Goal: Task Accomplishment & Management: Manage account settings

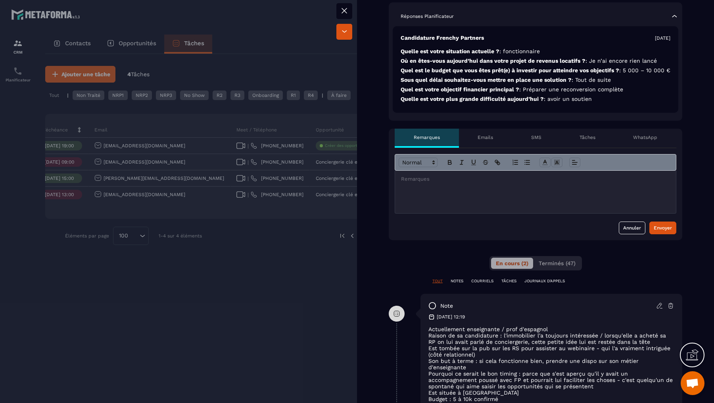
scroll to position [343, 0]
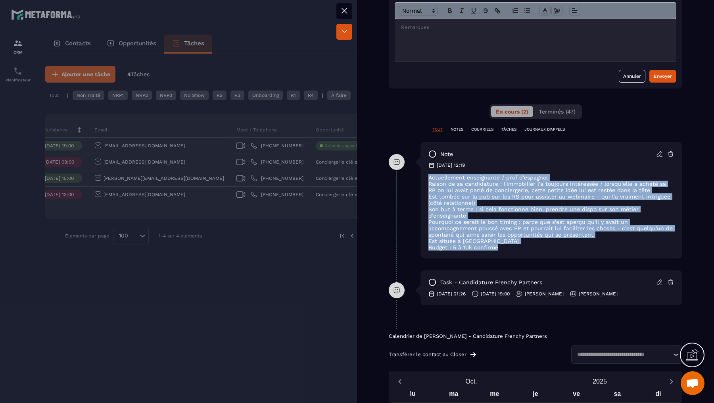
drag, startPoint x: 521, startPoint y: 251, endPoint x: 413, endPoint y: 186, distance: 126.0
click at [414, 186] on div "note [DATE] 12:19 Actuellement enseignante / prof d'[DEMOGRAPHIC_DATA] [PERSON_…" at bounding box center [536, 206] width 294 height 128
copy div "Actuellement enseignante / prof d'[DEMOGRAPHIC_DATA] [PERSON_NAME] de sa candid…"
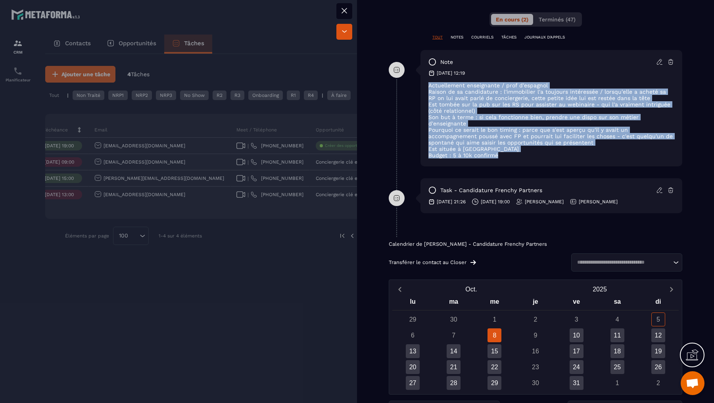
scroll to position [199, 0]
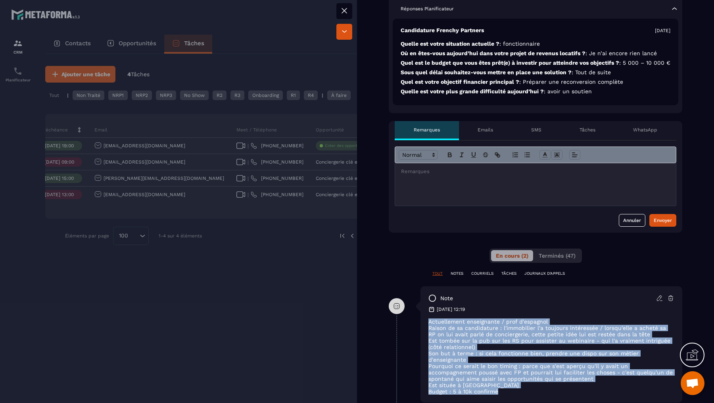
click at [217, 210] on div at bounding box center [357, 201] width 714 height 403
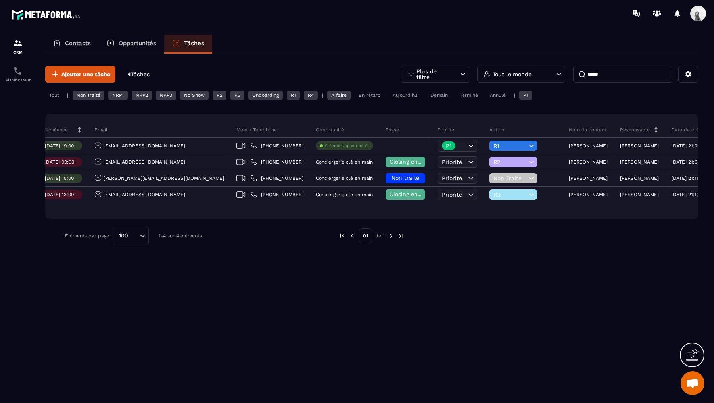
click at [515, 74] on p "Tout le monde" at bounding box center [512, 74] width 39 height 6
click at [539, 95] on p "Tout le monde" at bounding box center [522, 96] width 80 height 6
click at [552, 93] on p "Tout le monde" at bounding box center [522, 96] width 80 height 6
click at [537, 76] on div "Tout le monde" at bounding box center [521, 74] width 88 height 17
click at [523, 61] on div "Ajouter une tâche 4 Tâches Plus de filtre Tout le monde ***** Tout | Non Traité…" at bounding box center [371, 155] width 653 height 203
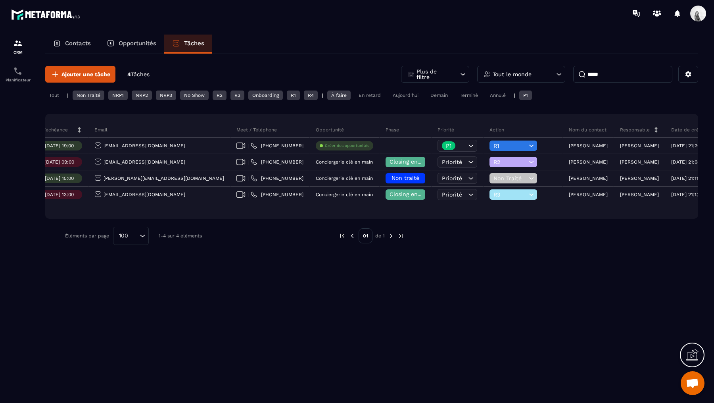
click at [601, 73] on input "*****" at bounding box center [622, 74] width 99 height 17
click at [511, 77] on div "Tout le monde" at bounding box center [521, 74] width 88 height 17
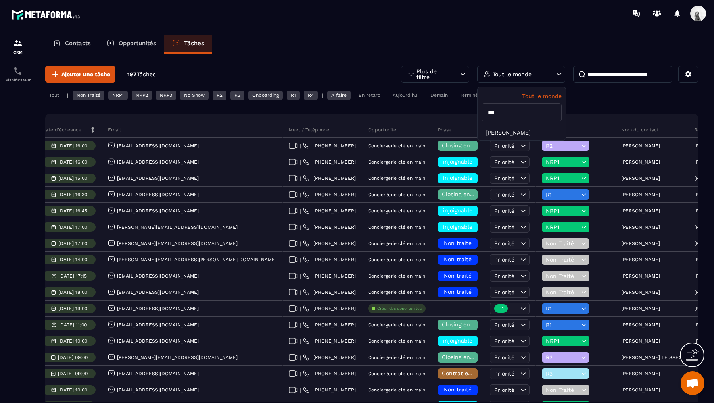
click at [526, 115] on input "***" at bounding box center [522, 112] width 80 height 18
click at [527, 127] on li "[PERSON_NAME]" at bounding box center [522, 132] width 88 height 15
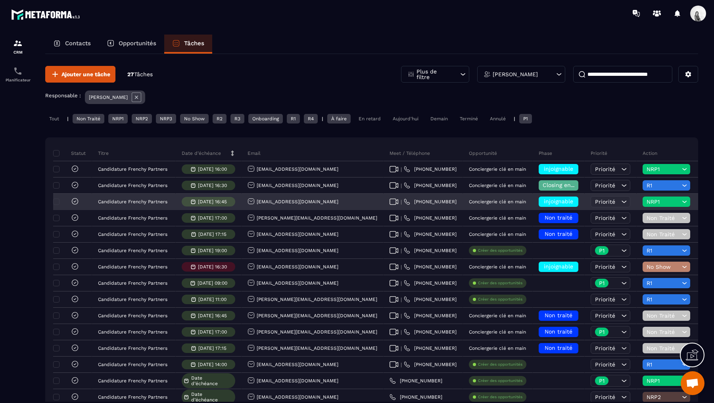
scroll to position [0, 192]
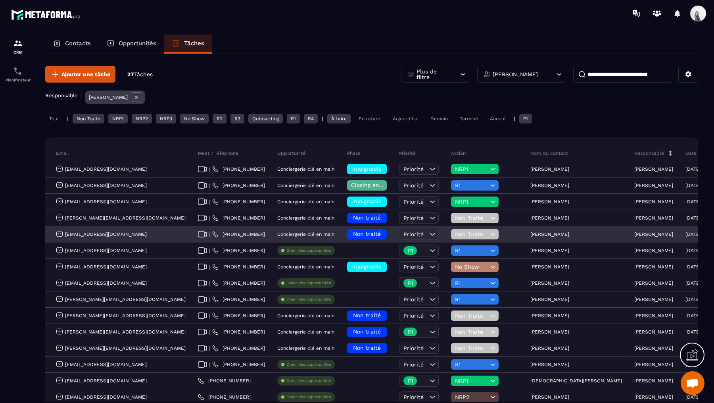
click at [353, 231] on span "Non traité" at bounding box center [367, 234] width 28 height 6
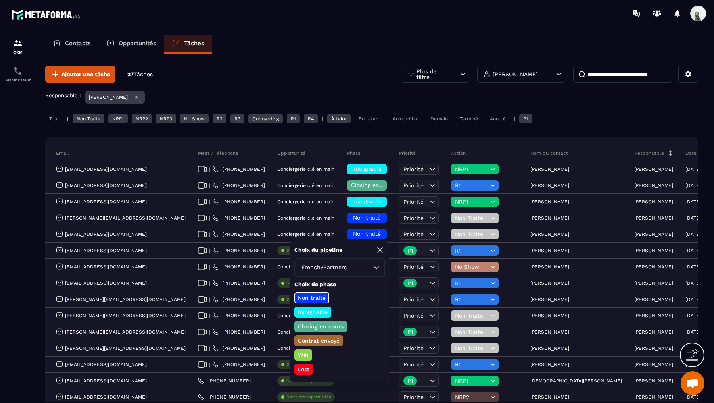
click at [308, 370] on p "Lost" at bounding box center [304, 369] width 14 height 8
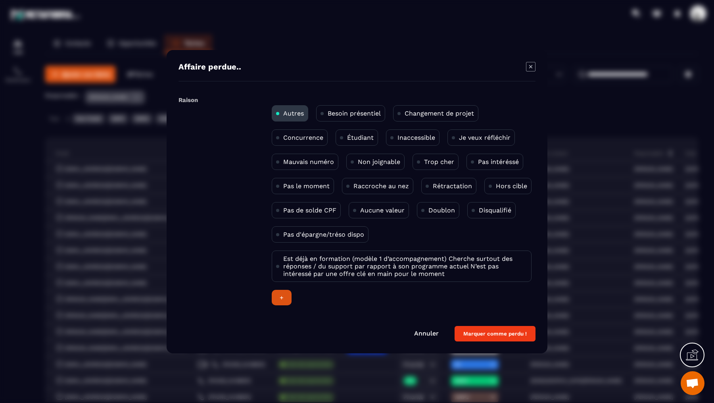
click at [532, 73] on div "Modal window" at bounding box center [531, 67] width 10 height 11
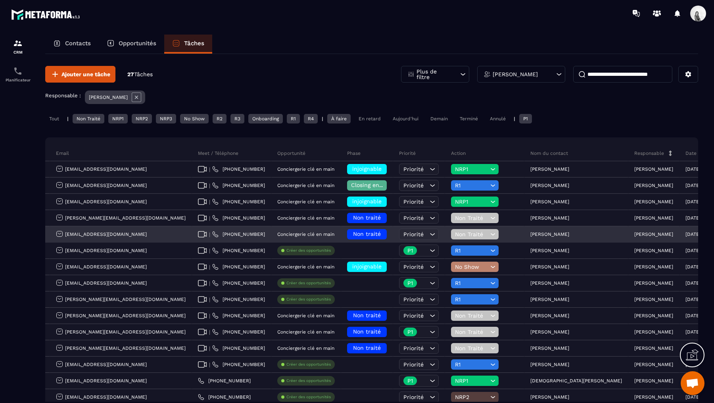
click at [352, 229] on div "Non traité" at bounding box center [367, 234] width 40 height 10
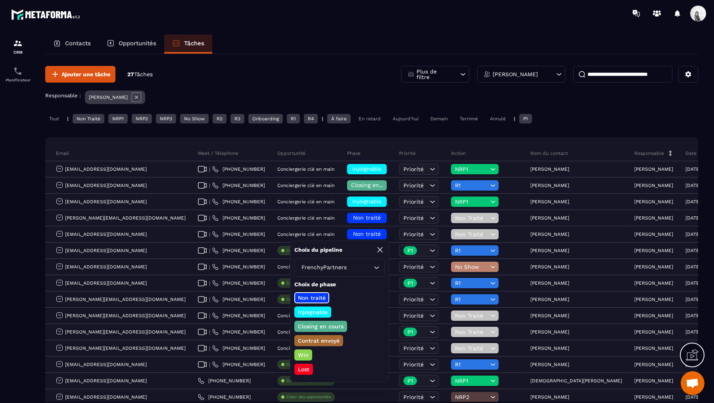
click at [315, 314] on p "injoignable" at bounding box center [313, 312] width 32 height 8
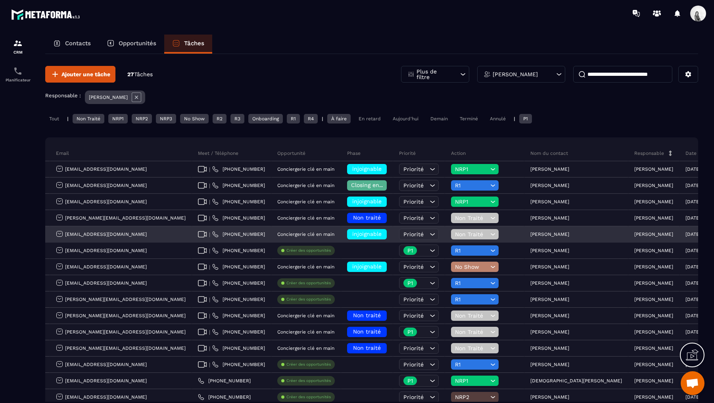
click at [455, 233] on span "Non Traité" at bounding box center [471, 234] width 33 height 6
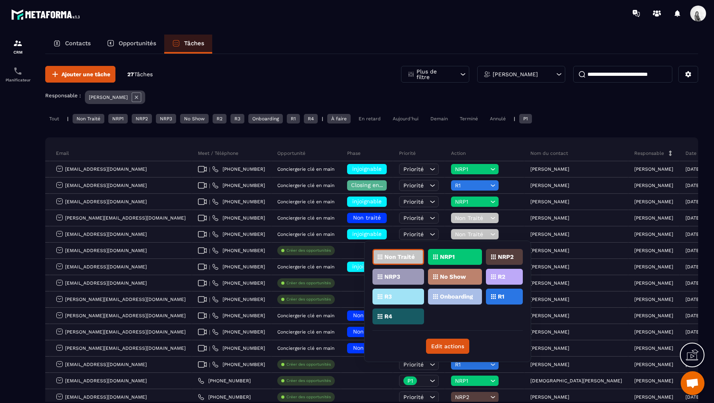
click at [458, 271] on div "No Show" at bounding box center [455, 277] width 54 height 16
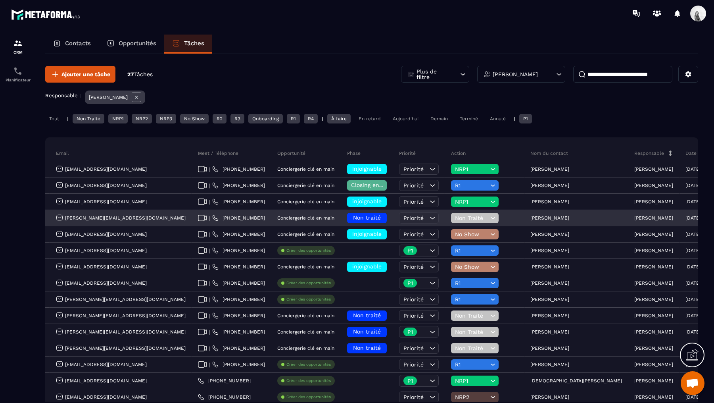
click at [534, 219] on p "[PERSON_NAME]" at bounding box center [550, 218] width 39 height 6
